Goal: Task Accomplishment & Management: Manage account settings

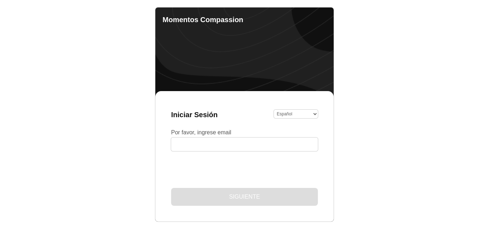
select select "es"
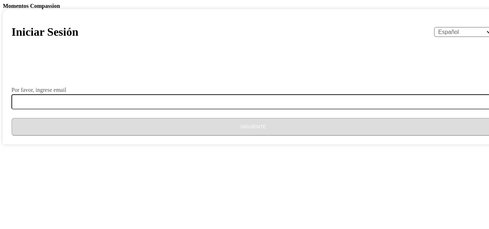
select select "es"
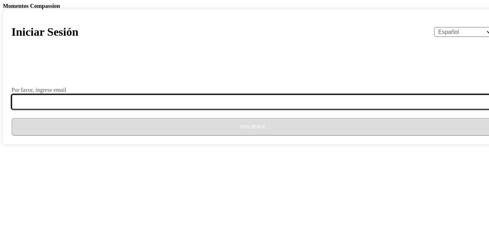
click at [223, 110] on input "Por favor, ingrese email" at bounding box center [257, 101] width 492 height 15
type input "eneyda.alarcon@hotmail.es"
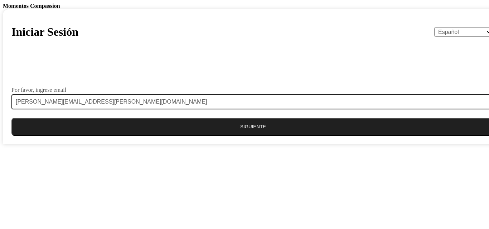
click at [231, 136] on button "Siguiente" at bounding box center [252, 127] width 483 height 18
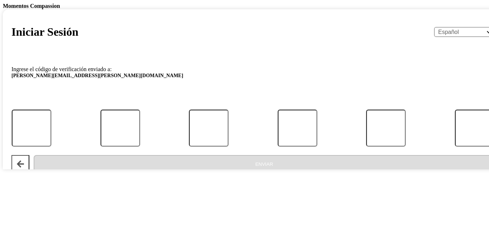
click at [297, 82] on span "eneyda.alarcon@hotmail.es" at bounding box center [252, 77] width 483 height 9
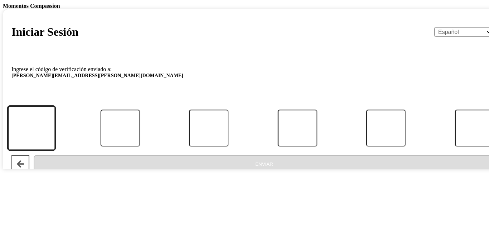
click at [55, 151] on input "Código" at bounding box center [31, 128] width 47 height 44
type input "2"
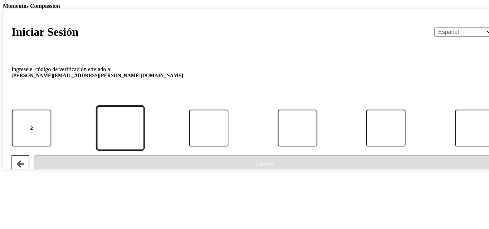
type input "1"
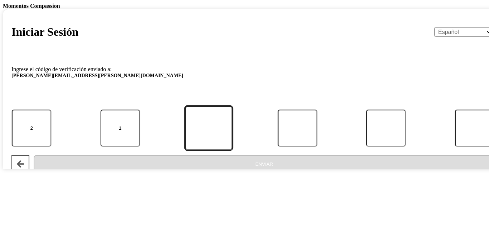
type input "6"
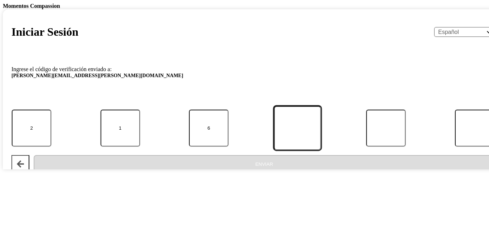
type input "1"
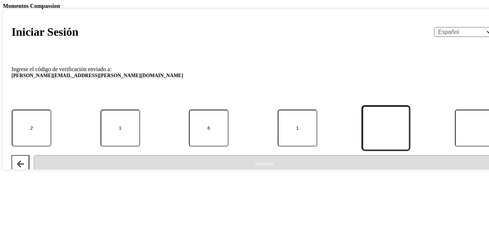
type input "0"
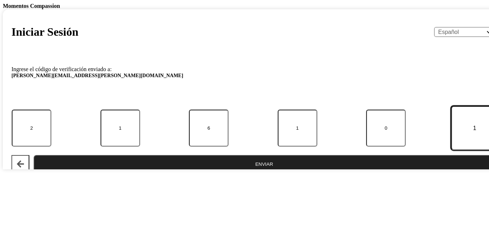
type input "1"
click at [34, 155] on button "Enviar" at bounding box center [264, 164] width 461 height 18
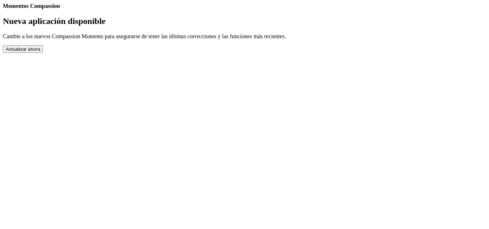
click at [43, 53] on button "Actualizar ahora" at bounding box center [23, 49] width 40 height 8
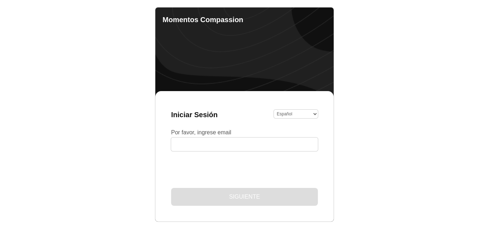
select select "es"
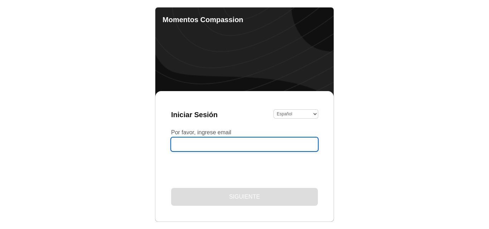
click at [208, 144] on input "Por favor, ingrese email" at bounding box center [244, 145] width 147 height 14
type input "eneyda.alarcon@hotmail.es"
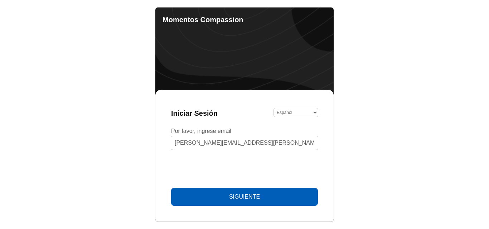
click at [261, 190] on button "Siguiente" at bounding box center [244, 197] width 147 height 18
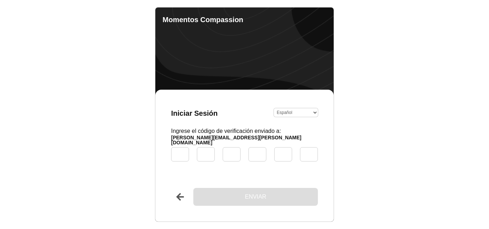
click at [220, 127] on div "Iniciar Sesión English Español Français አማርኛ ဗမာ bahasa Indonesia Oromiffa Port…" at bounding box center [244, 156] width 164 height 118
click at [223, 121] on header "Iniciar Sesión English Español Français አማርኛ ဗမာ bahasa Indonesia Oromiffa Port…" at bounding box center [244, 114] width 147 height 16
click at [179, 156] on input "Código" at bounding box center [179, 154] width 21 height 17
type input "1"
type input "4"
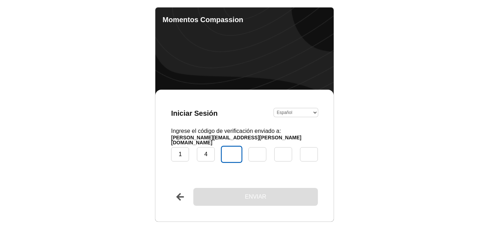
type input "3"
type input "0"
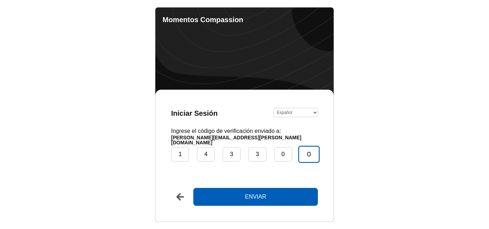
type input "0"
click at [193, 188] on button "Enviar" at bounding box center [255, 197] width 125 height 18
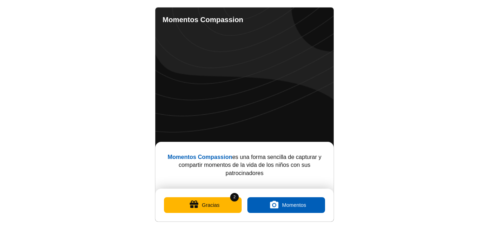
click at [188, 205] on button "Gracias" at bounding box center [203, 206] width 78 height 16
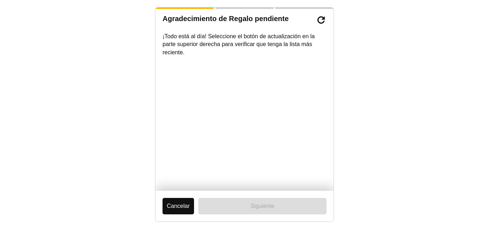
click at [187, 204] on button "Cancelar" at bounding box center [177, 206] width 31 height 16
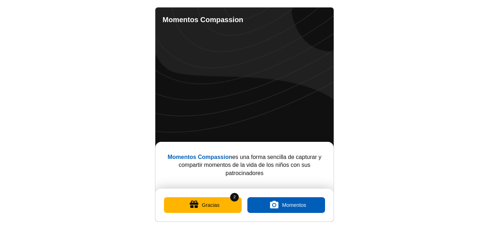
click at [293, 20] on link "Completed Moments" at bounding box center [293, 19] width 9 height 9
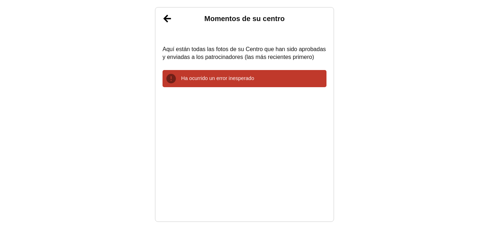
click at [170, 16] on link "Atrás" at bounding box center [167, 19] width 18 height 18
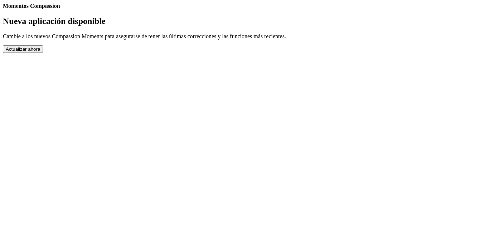
click at [43, 53] on button "Actualizar ahora" at bounding box center [23, 49] width 40 height 8
